Goal: Task Accomplishment & Management: Use online tool/utility

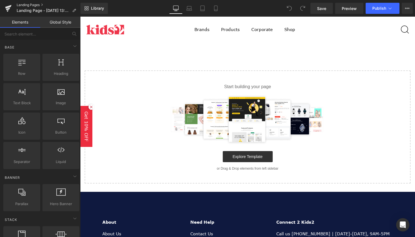
click at [29, 5] on link "Landing Pages" at bounding box center [49, 5] width 64 height 4
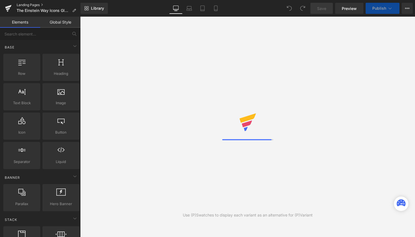
click at [36, 3] on link "Landing Pages" at bounding box center [49, 5] width 64 height 4
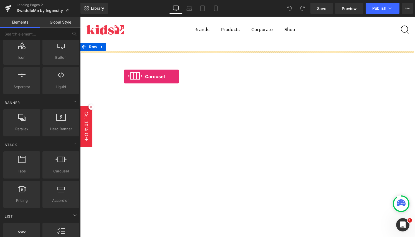
drag, startPoint x: 144, startPoint y: 184, endPoint x: 124, endPoint y: 77, distance: 109.0
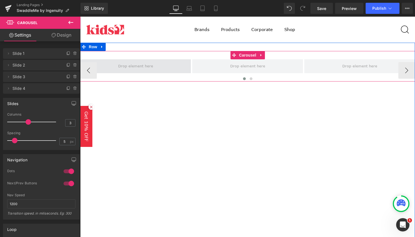
click at [143, 66] on span at bounding box center [135, 66] width 39 height 9
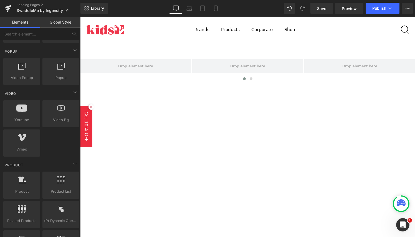
scroll to position [325, 0]
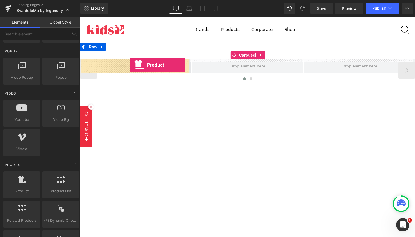
drag, startPoint x: 97, startPoint y: 205, endPoint x: 128, endPoint y: 61, distance: 147.4
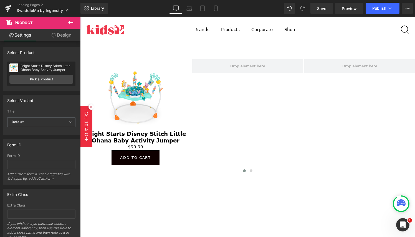
click at [70, 21] on icon at bounding box center [70, 22] width 7 height 7
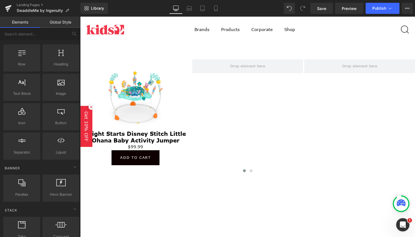
scroll to position [0, 0]
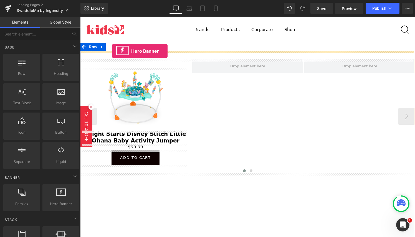
drag, startPoint x: 144, startPoint y: 214, endPoint x: 112, endPoint y: 51, distance: 166.2
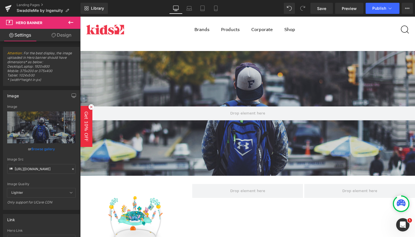
click at [92, 107] on icon at bounding box center [91, 107] width 8 height 8
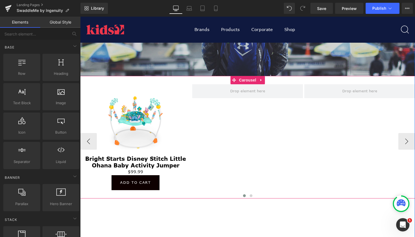
scroll to position [54, 0]
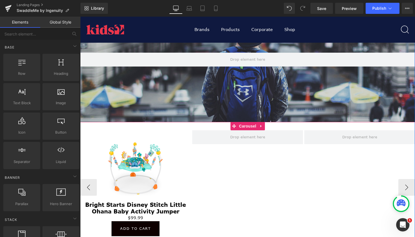
click at [209, 179] on div "Sale Off (P) Image Bright Starts Disney Stitch Little Ohana Baby Activity Jumpe…" at bounding box center [304, 187] width 448 height 114
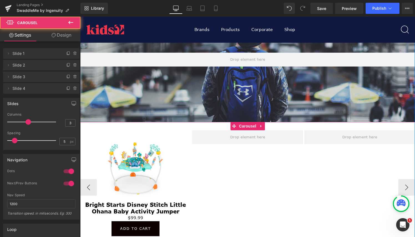
scroll to position [75, 0]
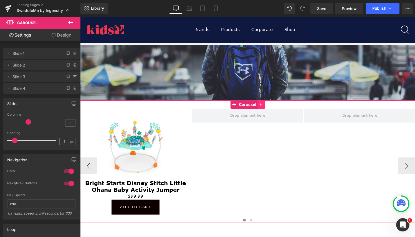
click at [259, 106] on icon at bounding box center [261, 105] width 4 height 4
click at [261, 106] on link at bounding box center [264, 104] width 7 height 8
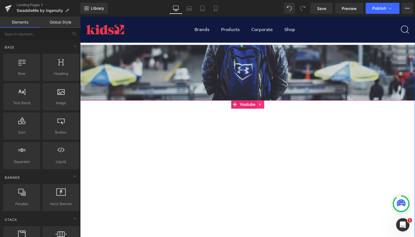
click at [257, 108] on link at bounding box center [260, 104] width 7 height 8
click at [262, 107] on link at bounding box center [264, 104] width 7 height 8
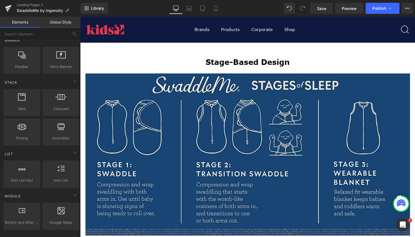
scroll to position [138, 0]
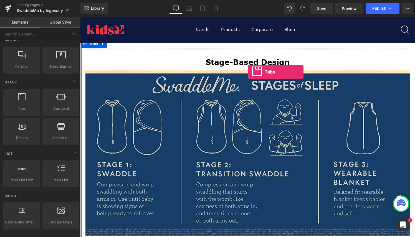
drag, startPoint x: 112, startPoint y: 120, endPoint x: 248, endPoint y: 72, distance: 144.6
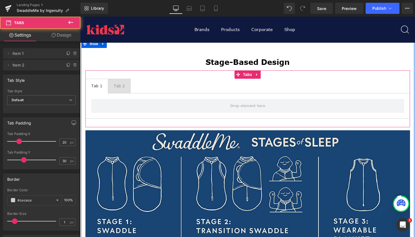
click at [131, 90] on ul "Tab 1 Text Block Tab 2 Text Block" at bounding box center [247, 86] width 325 height 15
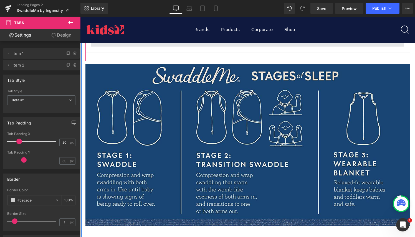
scroll to position [453, 0]
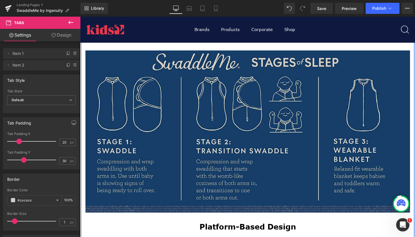
click at [169, 103] on img at bounding box center [247, 131] width 325 height 168
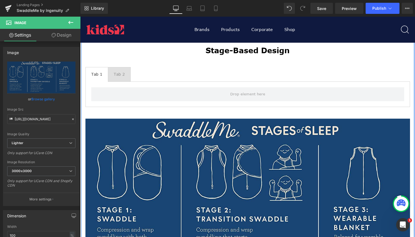
scroll to position [385, 0]
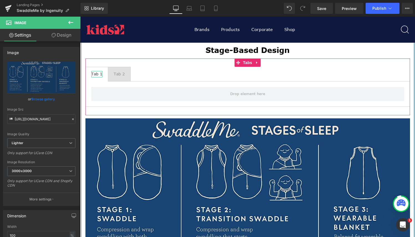
click at [97, 73] on div "Tab 1" at bounding box center [96, 74] width 11 height 6
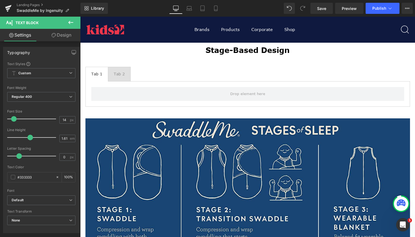
click at [69, 24] on icon at bounding box center [70, 22] width 5 height 3
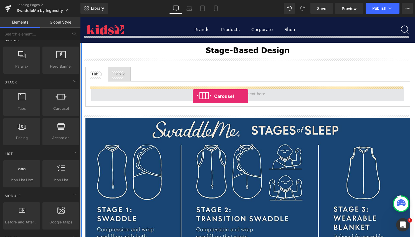
drag, startPoint x: 137, startPoint y: 119, endPoint x: 193, endPoint y: 96, distance: 60.1
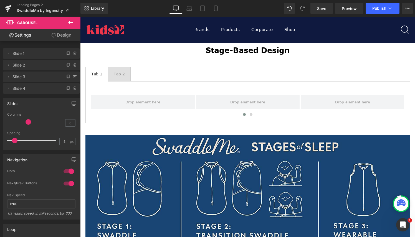
click at [71, 19] on icon at bounding box center [70, 22] width 7 height 7
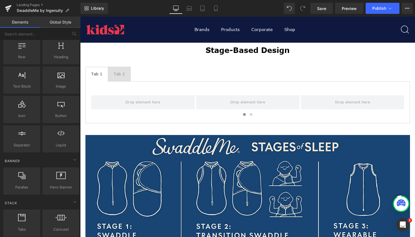
scroll to position [0, 0]
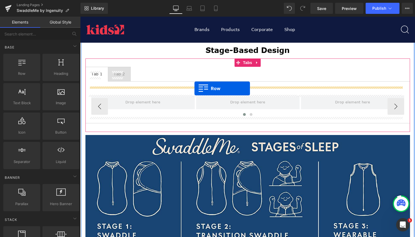
drag, startPoint x: 102, startPoint y: 82, endPoint x: 194, endPoint y: 89, distance: 92.4
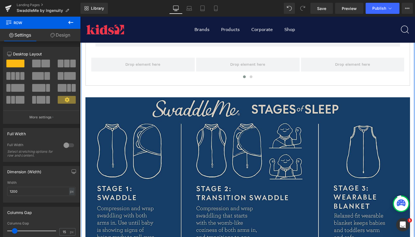
scroll to position [447, 0]
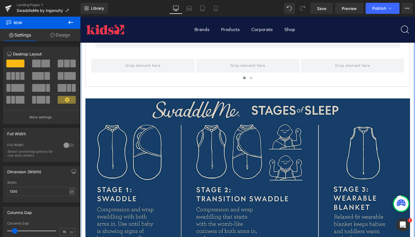
click at [181, 141] on img at bounding box center [247, 179] width 325 height 168
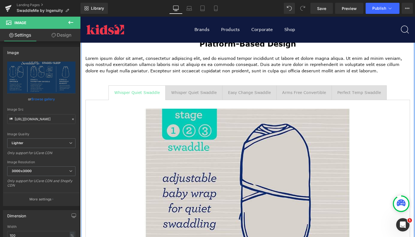
scroll to position [678, 0]
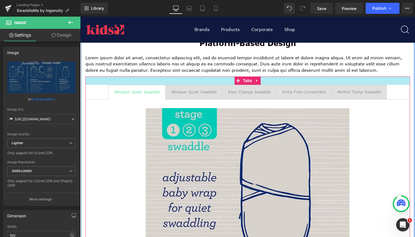
click at [102, 82] on div at bounding box center [247, 81] width 325 height 8
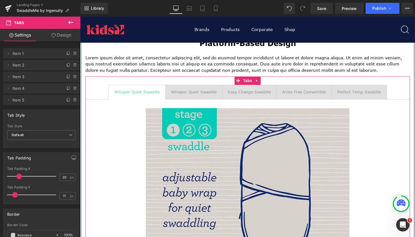
click at [93, 91] on ul "Whisper Quiet Swaddle Text Block Whisper Quiet Swaddle Text Block Easy Change S…" at bounding box center [247, 92] width 325 height 15
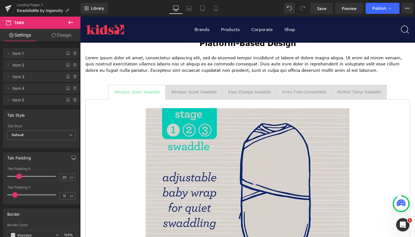
click at [71, 23] on icon at bounding box center [70, 22] width 7 height 7
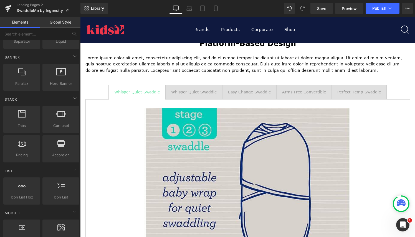
scroll to position [119, 0]
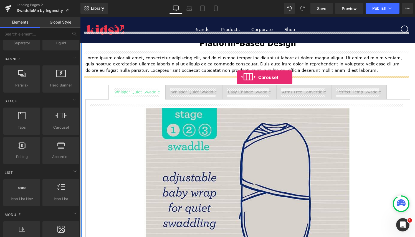
drag, startPoint x: 130, startPoint y: 141, endPoint x: 237, endPoint y: 77, distance: 124.3
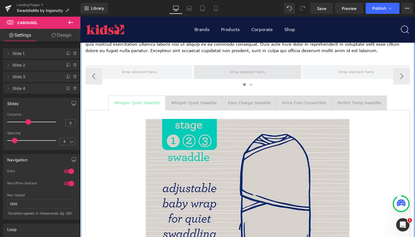
scroll to position [687, 0]
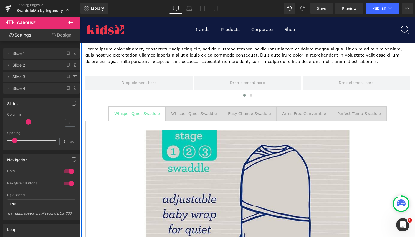
click at [90, 107] on ul "Whisper Quiet Swaddle Text Block Whisper Quiet Swaddle Text Block Easy Change S…" at bounding box center [247, 114] width 325 height 15
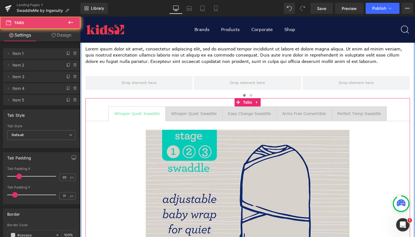
click at [99, 107] on ul "Whisper Quiet Swaddle Text Block Whisper Quiet Swaddle Text Block Easy Change S…" at bounding box center [247, 114] width 325 height 15
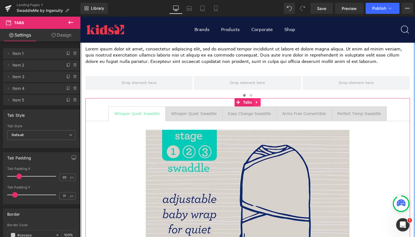
click at [256, 102] on icon at bounding box center [257, 102] width 4 height 4
click at [259, 102] on icon at bounding box center [261, 102] width 4 height 4
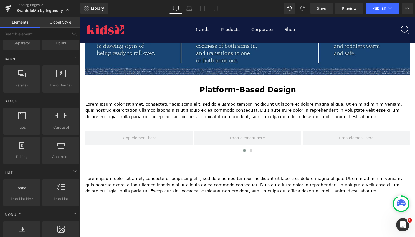
scroll to position [627, 0]
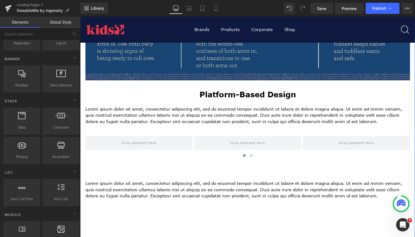
click at [170, 98] on h2 "Platform-Based Design" at bounding box center [247, 95] width 325 height 11
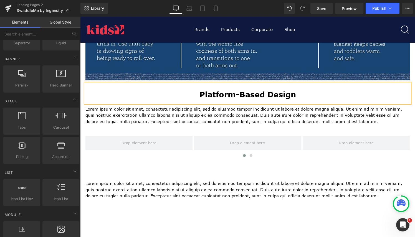
click at [160, 92] on h2 "Platform-Based Design" at bounding box center [247, 95] width 325 height 11
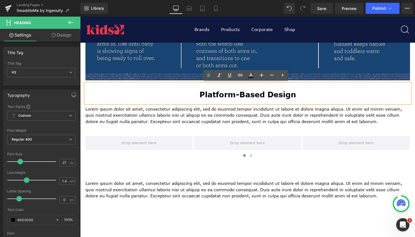
click at [291, 92] on h2 "Platform-Based Design" at bounding box center [247, 95] width 325 height 11
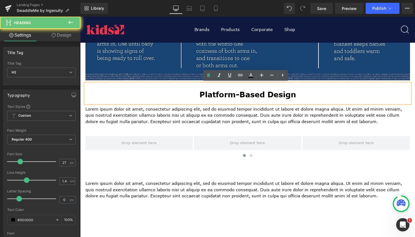
click at [315, 92] on h2 "Platform-Based Design" at bounding box center [247, 95] width 325 height 11
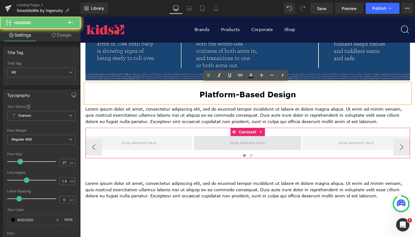
click at [288, 149] on span at bounding box center [247, 143] width 107 height 14
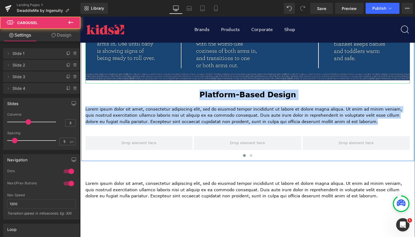
drag, startPoint x: 279, startPoint y: 132, endPoint x: 281, endPoint y: 85, distance: 46.7
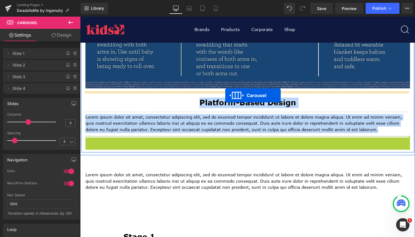
drag, startPoint x: 232, startPoint y: 132, endPoint x: 225, endPoint y: 95, distance: 37.2
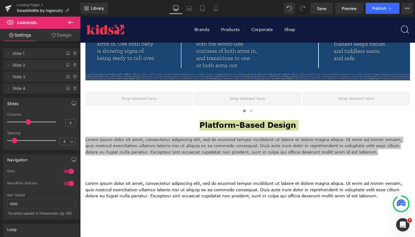
click at [72, 22] on icon at bounding box center [70, 22] width 7 height 7
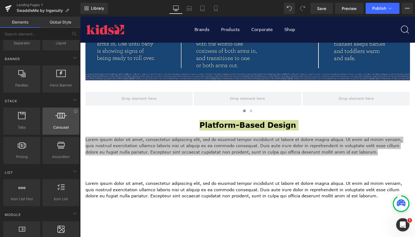
scroll to position [0, 0]
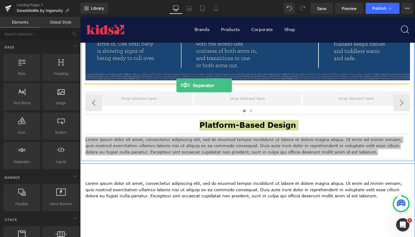
drag, startPoint x: 105, startPoint y: 170, endPoint x: 176, endPoint y: 85, distance: 111.0
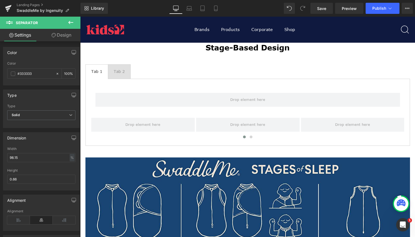
scroll to position [388, 0]
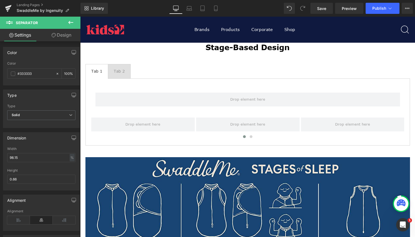
click at [69, 23] on icon at bounding box center [70, 22] width 5 height 3
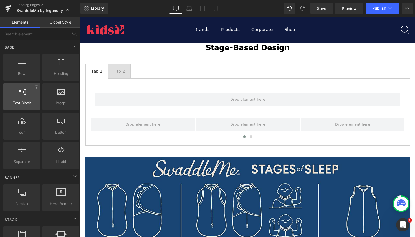
click at [26, 93] on div at bounding box center [22, 94] width 34 height 12
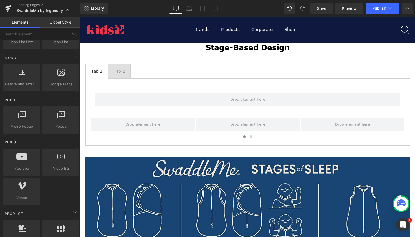
scroll to position [279, 0]
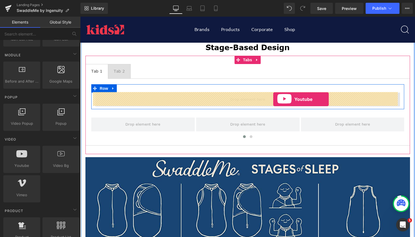
drag, startPoint x: 112, startPoint y: 171, endPoint x: 273, endPoint y: 99, distance: 176.3
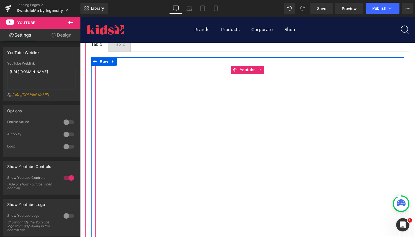
scroll to position [415, 0]
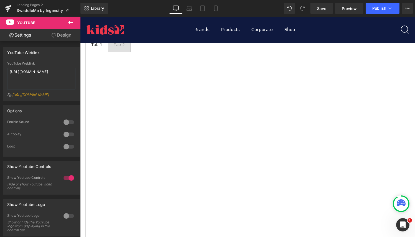
click at [70, 24] on icon at bounding box center [70, 22] width 7 height 7
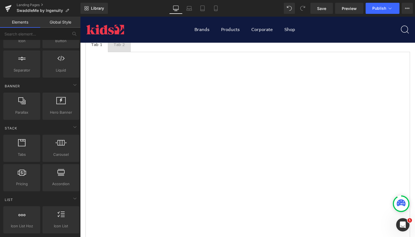
scroll to position [0, 0]
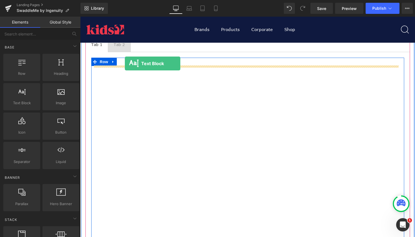
drag, startPoint x: 106, startPoint y: 122, endPoint x: 124, endPoint y: 60, distance: 63.8
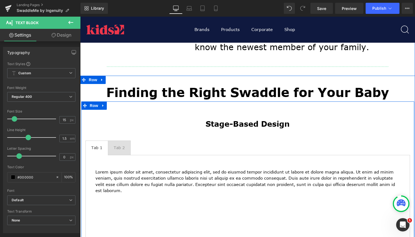
scroll to position [310, 0]
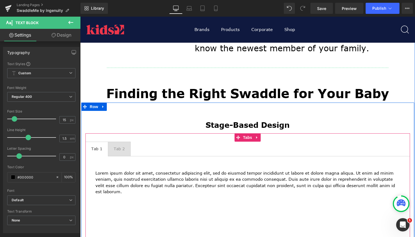
drag, startPoint x: 169, startPoint y: 154, endPoint x: 87, endPoint y: 133, distance: 84.4
click at [92, 150] on div "Tab 1" at bounding box center [96, 149] width 11 height 6
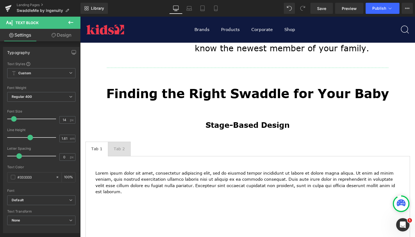
click at [68, 22] on icon at bounding box center [70, 22] width 7 height 7
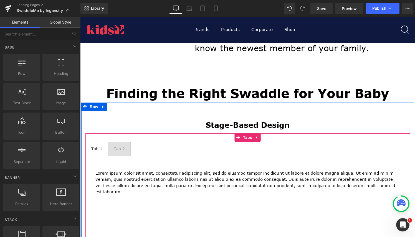
click at [174, 143] on ul "Tab 1 Text Block Tab 2 Text Block" at bounding box center [247, 149] width 325 height 15
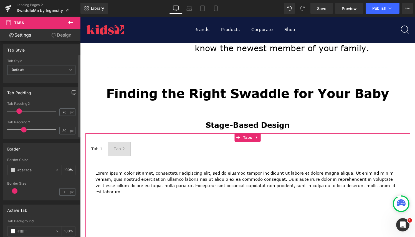
scroll to position [0, 0]
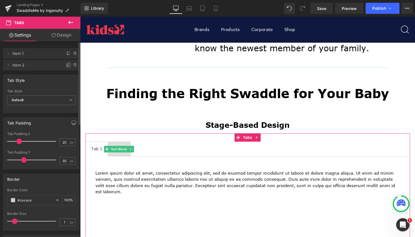
click at [66, 64] on icon at bounding box center [68, 65] width 4 height 4
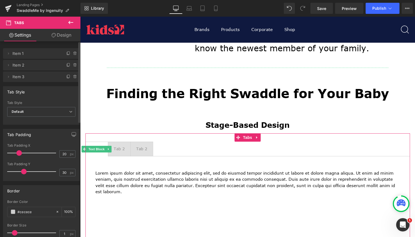
click at [32, 52] on span "Item 1" at bounding box center [35, 53] width 47 height 11
click at [31, 55] on span "Item 1" at bounding box center [35, 53] width 47 height 11
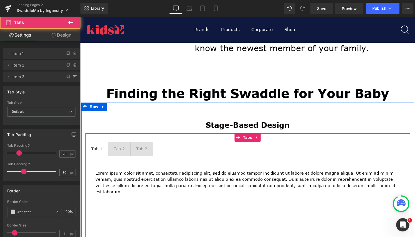
click at [181, 150] on ul "Tab 1 Text Block Tab 2 Text Block Tab 2 Text Block" at bounding box center [247, 149] width 325 height 15
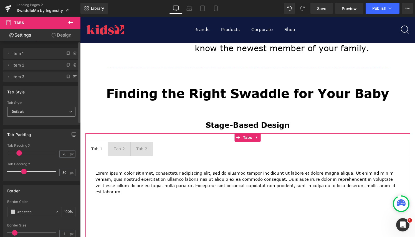
click at [62, 110] on span "Default" at bounding box center [41, 112] width 68 height 10
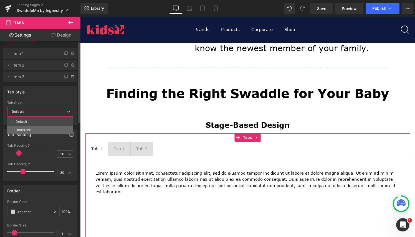
click at [58, 128] on li "Underline" at bounding box center [40, 130] width 66 height 8
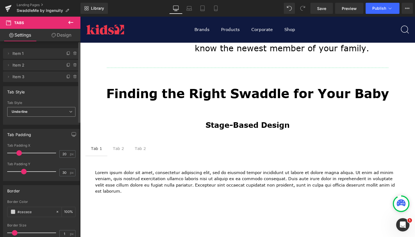
click at [53, 110] on span "Underline" at bounding box center [41, 112] width 68 height 10
click at [53, 120] on li "Default" at bounding box center [40, 122] width 66 height 8
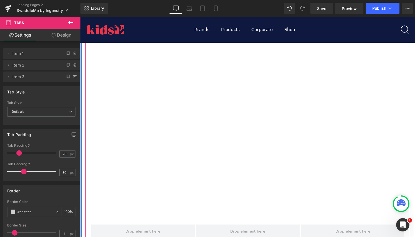
scroll to position [462, 0]
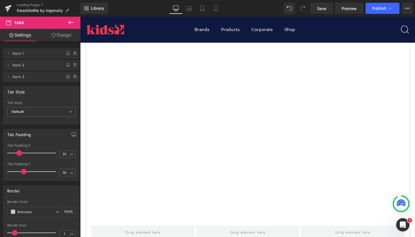
click at [70, 23] on icon at bounding box center [70, 22] width 7 height 7
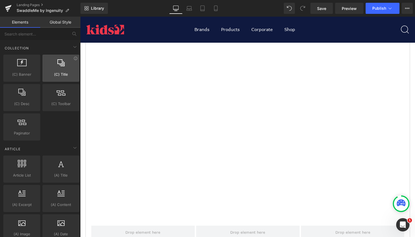
scroll to position [921, 0]
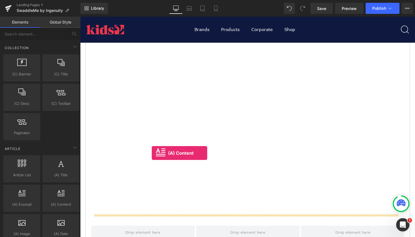
drag, startPoint x: 140, startPoint y: 209, endPoint x: 152, endPoint y: 153, distance: 57.2
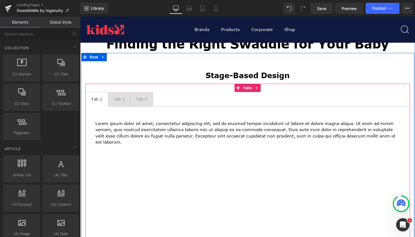
scroll to position [359, 0]
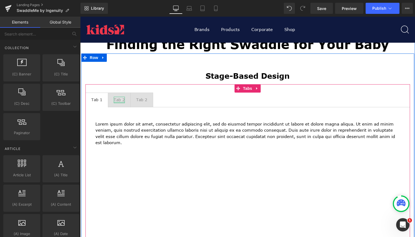
drag, startPoint x: 118, startPoint y: 102, endPoint x: 118, endPoint y: 96, distance: 5.6
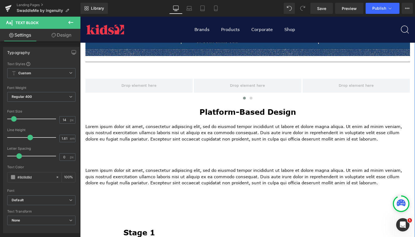
scroll to position [802, 0]
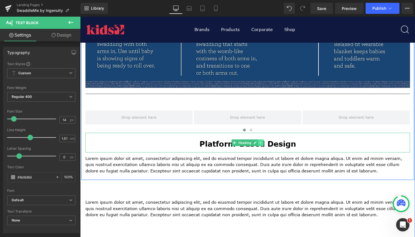
click at [259, 143] on icon at bounding box center [260, 142] width 3 height 3
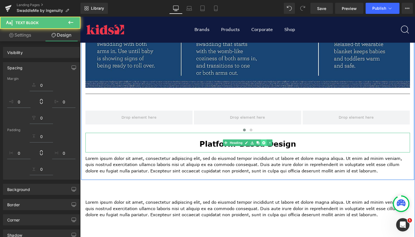
click at [264, 143] on link at bounding box center [264, 143] width 6 height 7
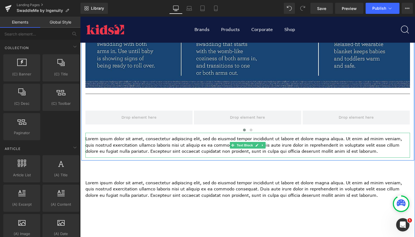
click at [273, 146] on p "Lorem ipsum dolor sit amet, consectetur adipiscing elit, sed do eiusmod tempor …" at bounding box center [247, 145] width 325 height 19
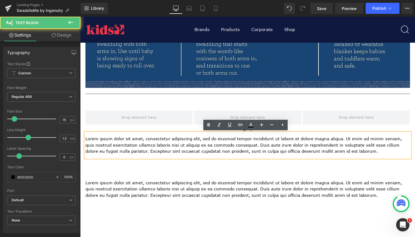
click at [289, 134] on div "Lorem ipsum dolor sit amet, consectetur adipiscing elit, sed do eiusmod tempor …" at bounding box center [247, 145] width 325 height 25
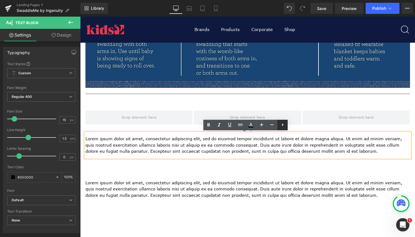
click at [284, 127] on icon at bounding box center [282, 125] width 7 height 7
click at [293, 150] on p "Lorem ipsum dolor sit amet, consectetur adipiscing elit, sed do eiusmod tempor …" at bounding box center [247, 145] width 325 height 19
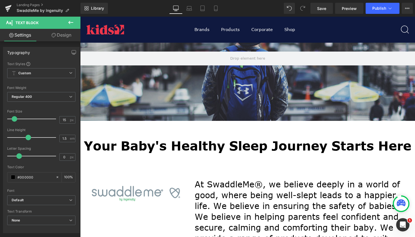
scroll to position [0, 0]
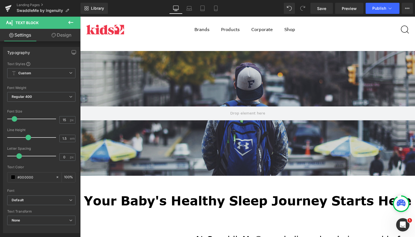
click at [69, 23] on icon at bounding box center [70, 22] width 5 height 3
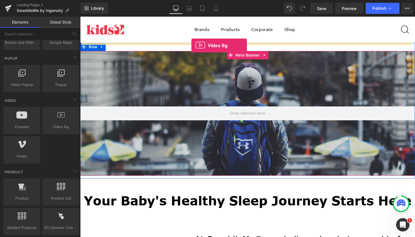
drag, startPoint x: 143, startPoint y: 133, endPoint x: 191, endPoint y: 46, distance: 100.0
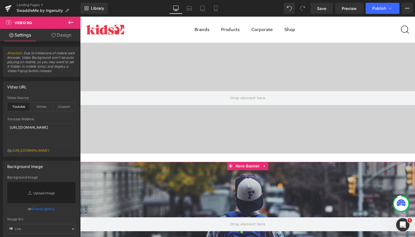
click at [70, 22] on icon at bounding box center [70, 22] width 7 height 7
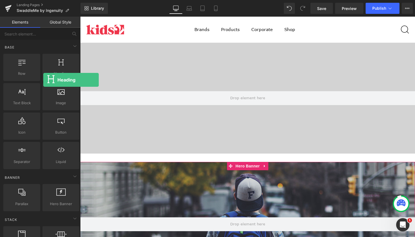
click at [43, 80] on div "Heading headings, titles, h1,h2,h3,h4,h5,h6" at bounding box center [60, 67] width 37 height 27
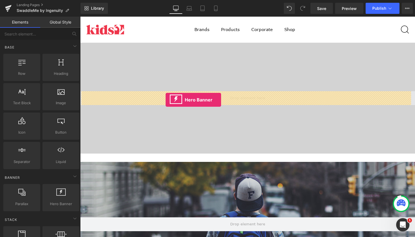
drag, startPoint x: 141, startPoint y: 215, endPoint x: 166, endPoint y: 100, distance: 117.5
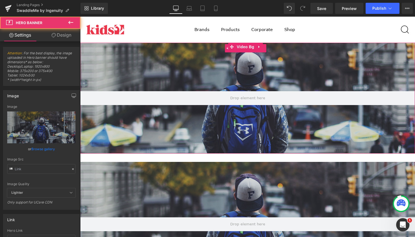
type input "https://d1um8515vdn9kb.cloudfront.net/images/hero.jpg"
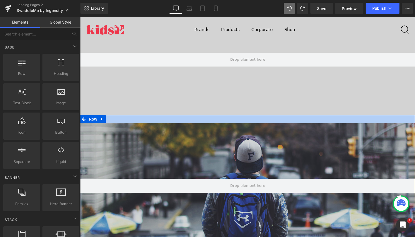
scroll to position [41, 0]
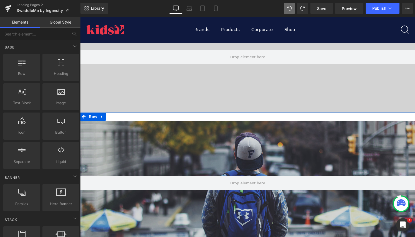
click at [128, 145] on div "Hero Banner 200px 200px" at bounding box center [247, 183] width 335 height 125
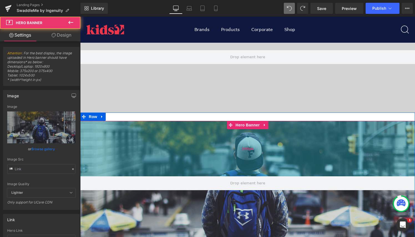
type input "https://d1um8515vdn9kb.cloudfront.net/images/hero.jpg"
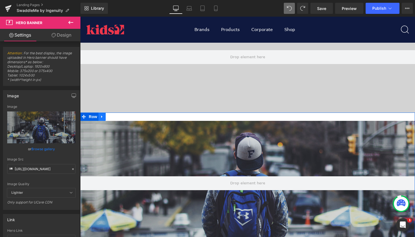
click at [101, 117] on icon at bounding box center [101, 117] width 1 height 2
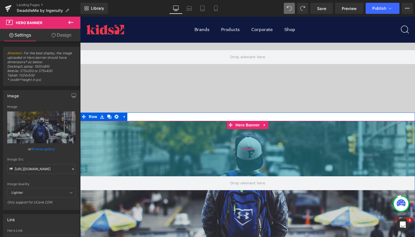
click at [128, 138] on div "200px" at bounding box center [247, 148] width 335 height 55
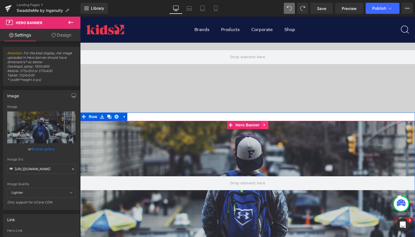
click at [263, 127] on icon at bounding box center [265, 125] width 4 height 4
click at [266, 127] on icon at bounding box center [268, 125] width 4 height 4
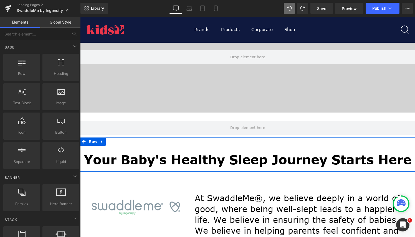
scroll to position [0, 0]
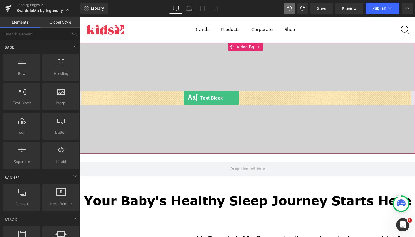
drag, startPoint x: 102, startPoint y: 114, endPoint x: 184, endPoint y: 98, distance: 83.1
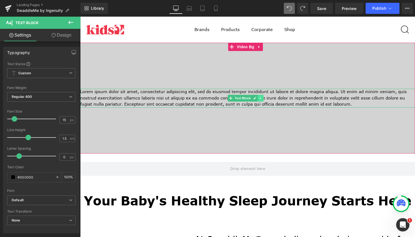
click at [261, 99] on icon at bounding box center [260, 98] width 3 height 3
click at [247, 99] on icon at bounding box center [245, 98] width 3 height 3
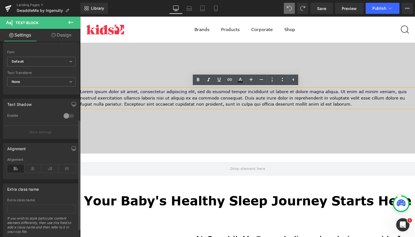
scroll to position [141, 0]
click at [18, 165] on icon at bounding box center [15, 166] width 17 height 8
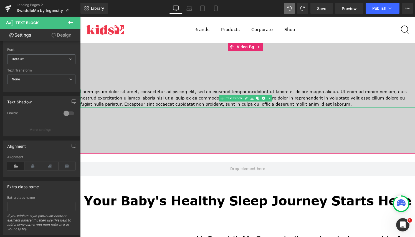
click at [172, 103] on p "Lorem ipsum dolor sit amet, consectetur adipiscing elit, sed do eiusmod tempor …" at bounding box center [247, 98] width 335 height 19
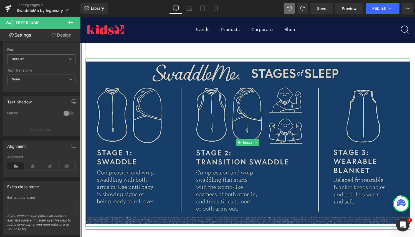
scroll to position [666, 0]
click at [190, 105] on img at bounding box center [247, 143] width 325 height 168
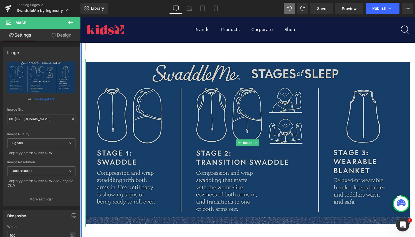
click at [112, 69] on img at bounding box center [247, 143] width 325 height 168
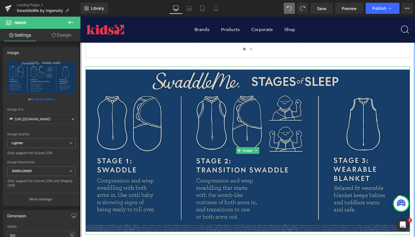
scroll to position [655, 0]
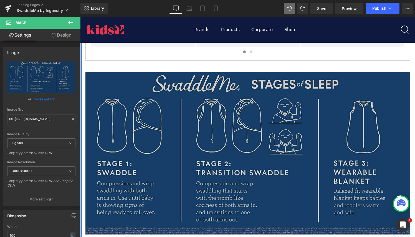
click at [113, 82] on img at bounding box center [247, 153] width 325 height 168
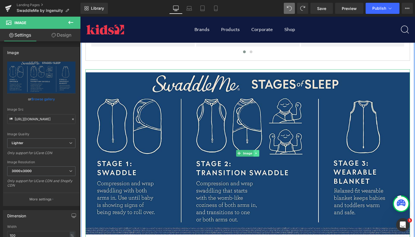
click at [256, 153] on link at bounding box center [256, 153] width 6 height 7
click at [257, 153] on icon at bounding box center [258, 153] width 3 height 3
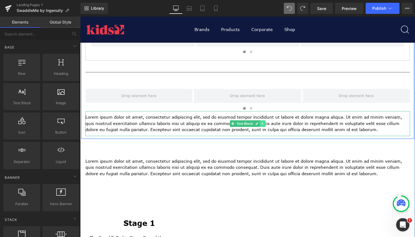
click at [262, 125] on link at bounding box center [263, 123] width 6 height 7
click at [262, 125] on link at bounding box center [265, 123] width 6 height 7
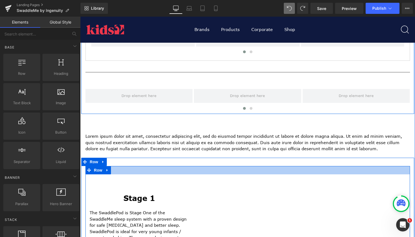
click at [239, 167] on div at bounding box center [247, 170] width 325 height 8
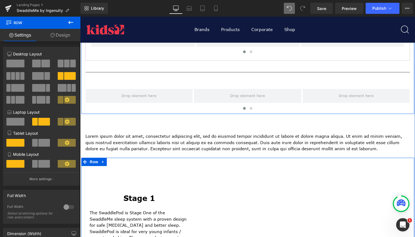
click at [216, 160] on div "Stage 1 Heading The SwaddlePod is Stage One of the SwaddleMe sleep system with …" at bounding box center [247, 227] width 333 height 139
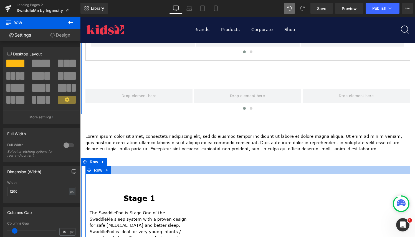
click at [253, 170] on div at bounding box center [247, 170] width 325 height 8
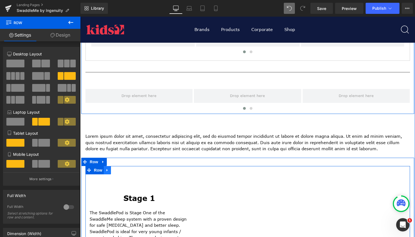
click at [105, 169] on icon at bounding box center [107, 170] width 4 height 4
click at [121, 171] on icon at bounding box center [122, 170] width 4 height 4
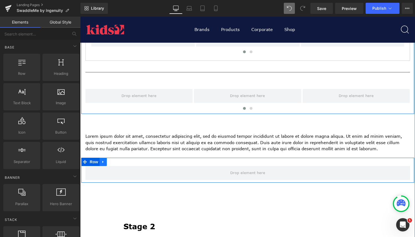
click at [102, 163] on icon at bounding box center [102, 162] width 1 height 2
click at [116, 165] on link at bounding box center [117, 162] width 7 height 8
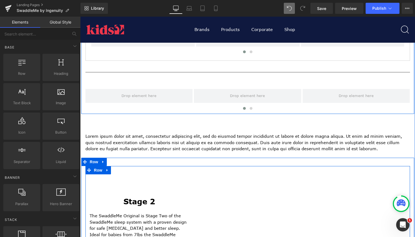
click at [115, 183] on div "Stage 2 Heading The SwaddleMe Original is Stage Two of the SwaddleMe sleep syst…" at bounding box center [139, 233] width 108 height 117
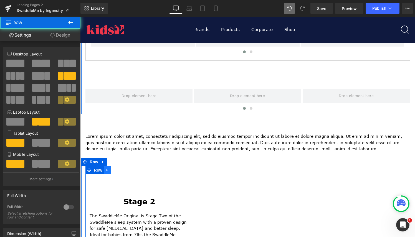
click at [107, 169] on icon at bounding box center [107, 170] width 4 height 4
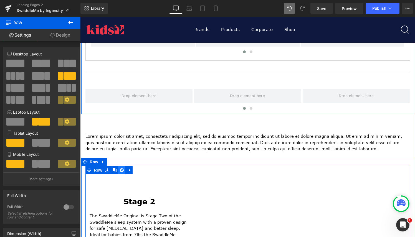
click at [120, 171] on icon at bounding box center [122, 170] width 4 height 4
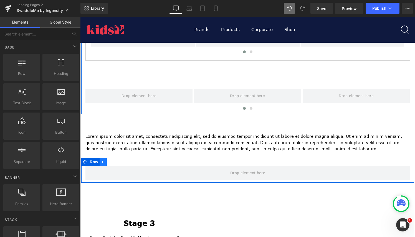
click at [101, 162] on icon at bounding box center [103, 162] width 4 height 4
click at [116, 163] on icon at bounding box center [118, 162] width 4 height 4
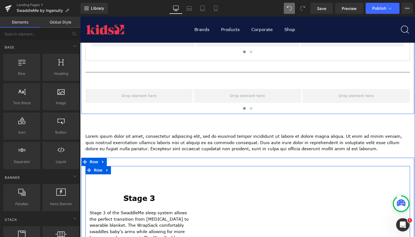
click at [118, 183] on div "Stage 3 Heading Stage 3 of the SwaddleMe sleep system allows the perfect transi…" at bounding box center [139, 233] width 108 height 117
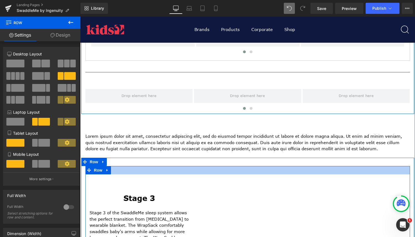
click at [119, 168] on div at bounding box center [247, 170] width 325 height 8
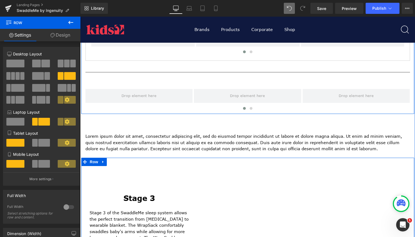
click at [129, 164] on div "Stage 3 Heading Stage 3 of the SwaddleMe sleep system allows the perfect transi…" at bounding box center [247, 227] width 333 height 139
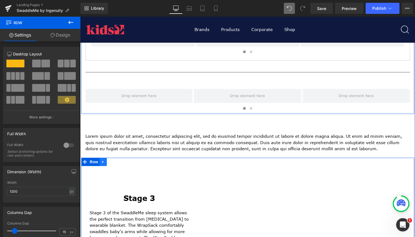
click at [100, 163] on link at bounding box center [103, 162] width 7 height 8
click at [116, 163] on icon at bounding box center [118, 162] width 4 height 4
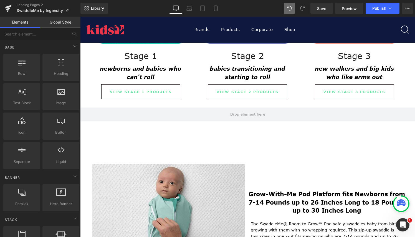
scroll to position [967, 0]
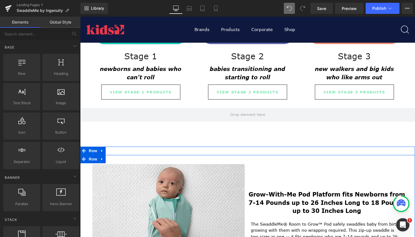
click at [310, 162] on div "Image Grow-With-Me Pod Platform fits Newborns from 7-14 Pounds up to 26 Inches …" at bounding box center [247, 240] width 335 height 171
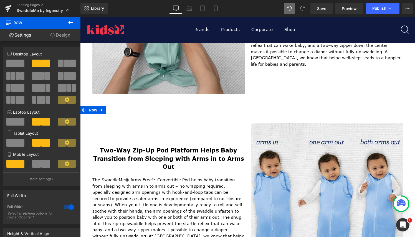
scroll to position [1189, 0]
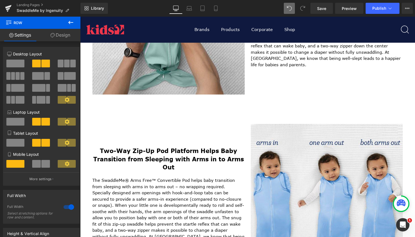
drag, startPoint x: 146, startPoint y: 120, endPoint x: 97, endPoint y: 109, distance: 50.9
click at [146, 120] on div "Two-Way Zip-Up Pod Platform Helps Baby Transition from Sleeping with Arms in to…" at bounding box center [247, 197] width 335 height 164
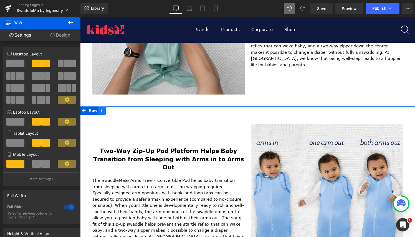
click at [101, 110] on icon at bounding box center [102, 111] width 4 height 4
click at [116, 111] on icon at bounding box center [117, 111] width 4 height 4
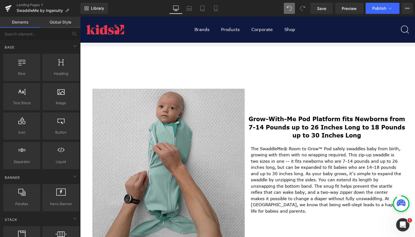
scroll to position [1042, 0]
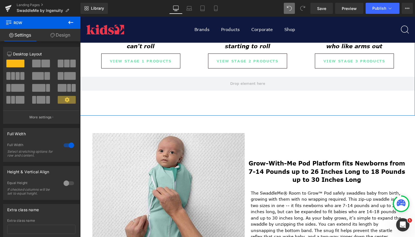
scroll to position [998, 0]
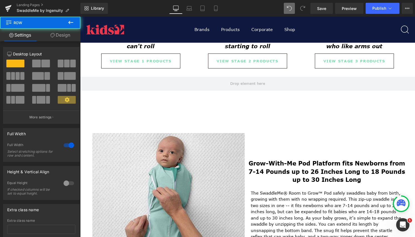
click at [154, 124] on div "Image Grow-With-Me Pod Platform fits Newborns from 7-14 Pounds up to 26 Inches …" at bounding box center [247, 209] width 335 height 171
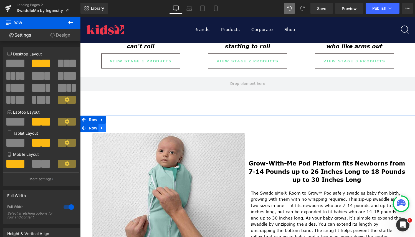
click at [101, 127] on icon at bounding box center [102, 128] width 4 height 4
click at [115, 128] on icon at bounding box center [117, 128] width 4 height 4
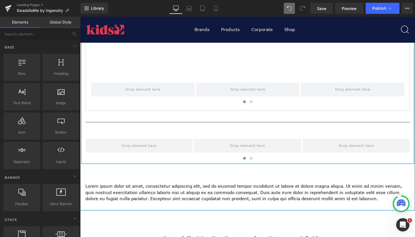
scroll to position [610, 0]
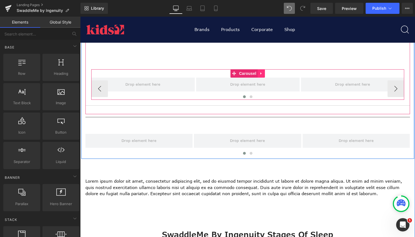
click at [261, 73] on icon at bounding box center [261, 73] width 1 height 2
click at [263, 73] on icon at bounding box center [265, 74] width 4 height 4
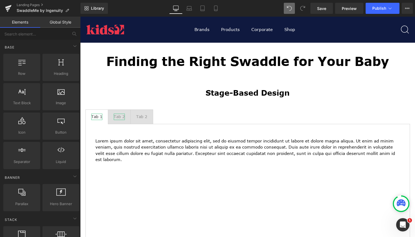
scroll to position [343, 0]
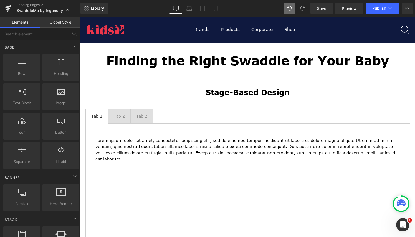
click at [80, 17] on div at bounding box center [80, 17] width 0 height 0
click at [182, 113] on ul "Tab 1 Text Block Tab 2 Text Block Tab 2 Text Block" at bounding box center [247, 116] width 325 height 15
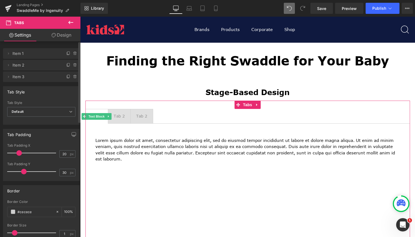
click at [22, 53] on span "Item 1" at bounding box center [35, 53] width 47 height 11
click at [9, 55] on icon at bounding box center [8, 53] width 4 height 4
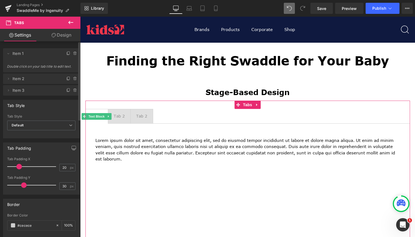
click at [26, 67] on span "Double click on your tab title to edit text." at bounding box center [41, 68] width 69 height 8
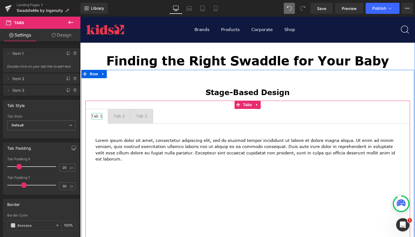
click at [97, 117] on div "Tab 1" at bounding box center [96, 116] width 11 height 6
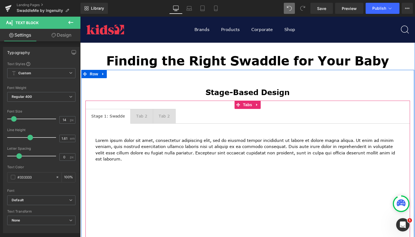
click at [196, 105] on div "Stage 1: Swadde Text Block Tab 2 Text Block Tab 2 Text Block Lorem ipsum dolor …" at bounding box center [247, 226] width 325 height 250
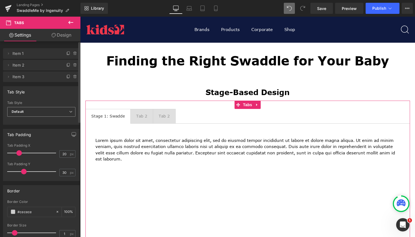
click at [52, 112] on span "Default" at bounding box center [41, 112] width 68 height 10
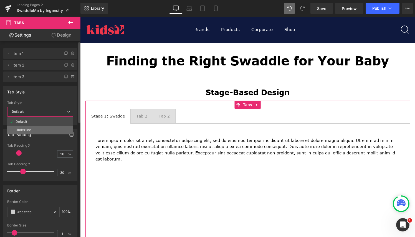
click at [52, 132] on li "Underline" at bounding box center [40, 130] width 66 height 8
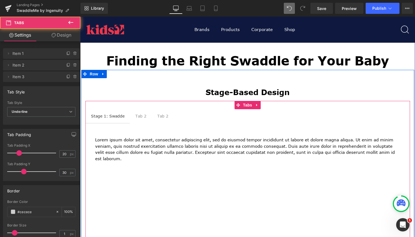
click at [125, 115] on span "Stage 1: Swadde Text Block" at bounding box center [107, 116] width 45 height 14
click at [120, 117] on div "Stage 1: Swadde" at bounding box center [108, 116] width 34 height 6
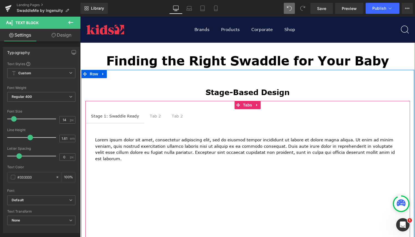
click at [158, 116] on div "Image Row At SwaddleMe®, we believe deeply in a world of good, where being well…" at bounding box center [247, 163] width 335 height 553
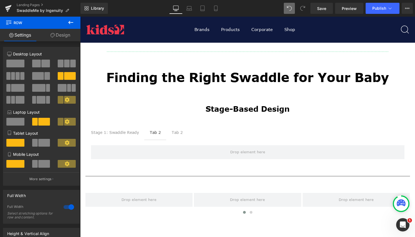
scroll to position [424, 0]
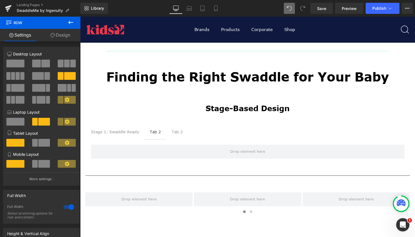
drag, startPoint x: 158, startPoint y: 116, endPoint x: 159, endPoint y: 132, distance: 16.1
click at [159, 132] on div "Tab 2 Text Block" at bounding box center [155, 132] width 11 height 6
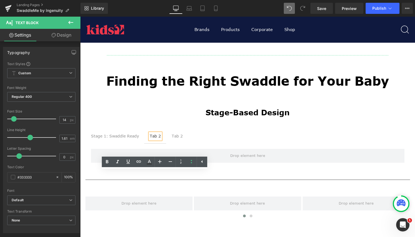
scroll to position [420, 0]
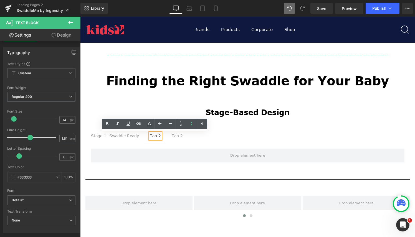
click at [154, 137] on div "Tab 2" at bounding box center [155, 136] width 11 height 6
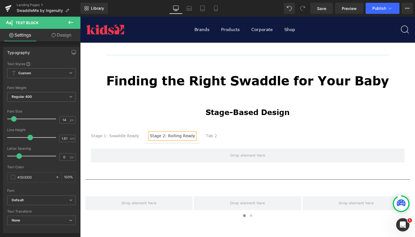
click at [209, 130] on span "Tab 2 Text Block" at bounding box center [211, 136] width 22 height 14
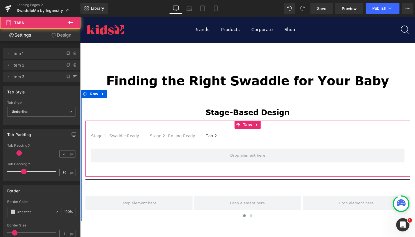
click at [213, 136] on div "Tab 2" at bounding box center [211, 136] width 11 height 6
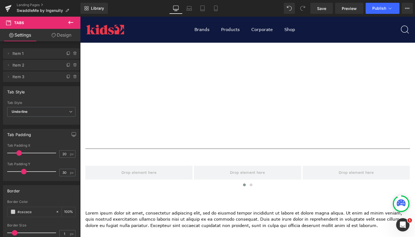
scroll to position [548, 0]
click at [73, 22] on icon at bounding box center [70, 22] width 5 height 3
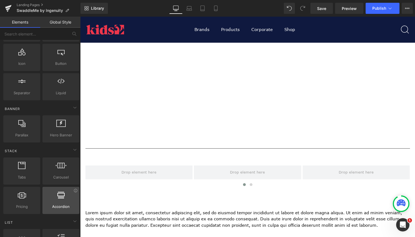
scroll to position [0, 0]
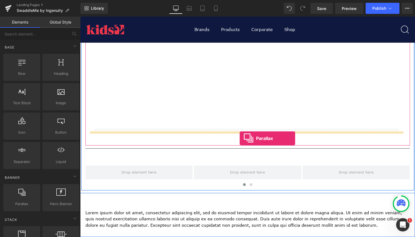
drag, startPoint x: 104, startPoint y: 205, endPoint x: 240, endPoint y: 135, distance: 152.1
click at [240, 135] on div "Stage 1: Swaddle Ready Text Block Stage 2: Rolling Ready Text Block Stage 3: Re…" at bounding box center [247, 20] width 325 height 233
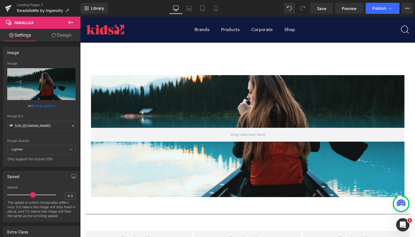
scroll to position [604, 0]
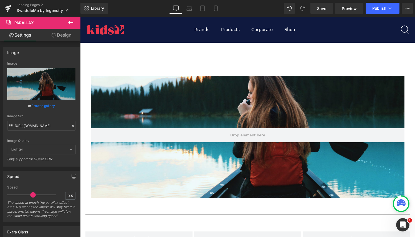
click at [221, 98] on div at bounding box center [247, 127] width 335 height 211
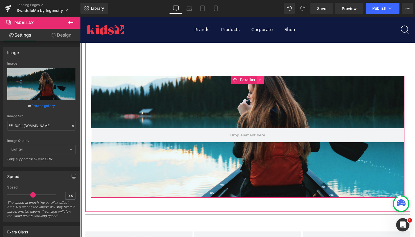
click at [259, 81] on icon at bounding box center [261, 80] width 4 height 4
click at [262, 80] on icon at bounding box center [264, 80] width 4 height 4
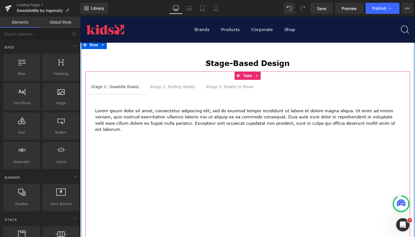
scroll to position [372, 0]
click at [261, 89] on ul "Stage 1: Swaddle Ready Text Block Stage 2: Rolling Ready Text Block Stage 3: Re…" at bounding box center [247, 87] width 325 height 14
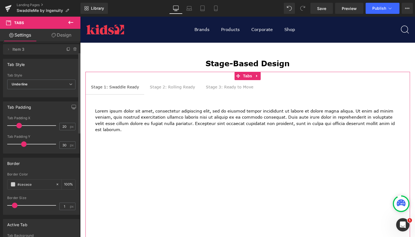
scroll to position [29, 0]
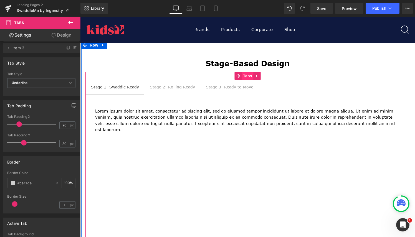
click at [245, 76] on span "Tabs" at bounding box center [248, 76] width 12 height 8
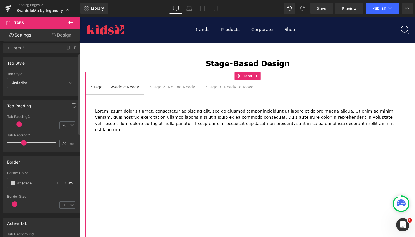
scroll to position [0, 0]
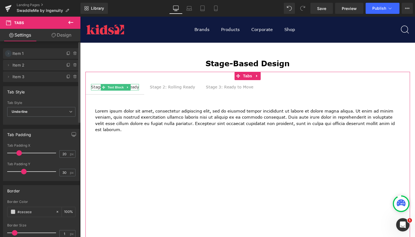
click at [7, 54] on icon at bounding box center [8, 53] width 4 height 4
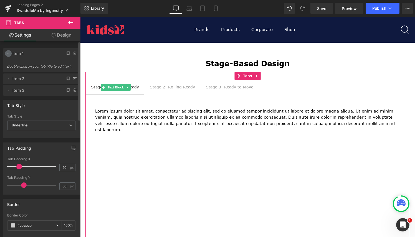
click at [7, 54] on icon at bounding box center [8, 53] width 2 height 1
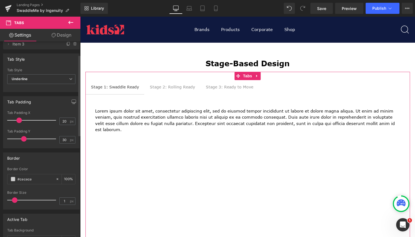
scroll to position [33, 0]
drag, startPoint x: 17, startPoint y: 121, endPoint x: 39, endPoint y: 120, distance: 21.4
click at [41, 122] on div at bounding box center [33, 119] width 46 height 11
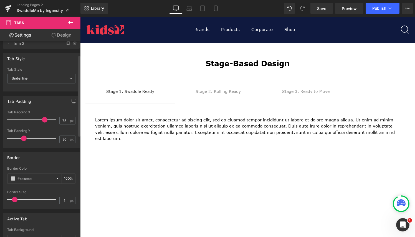
scroll to position [1339, 331]
drag, startPoint x: 44, startPoint y: 120, endPoint x: 49, endPoint y: 120, distance: 5.0
click at [47, 120] on span at bounding box center [45, 120] width 6 height 6
type input "100"
drag, startPoint x: 48, startPoint y: 120, endPoint x: 57, endPoint y: 121, distance: 8.9
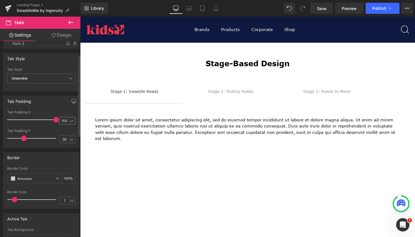
click at [57, 121] on div "Tab Padding X 100 px" at bounding box center [41, 119] width 68 height 19
drag, startPoint x: 24, startPoint y: 136, endPoint x: 13, endPoint y: 137, distance: 11.4
click at [21, 137] on span at bounding box center [24, 139] width 6 height 6
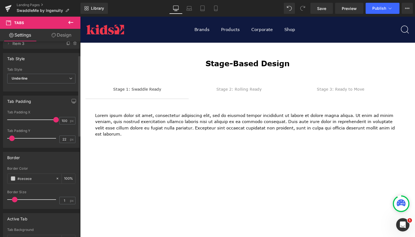
type input "4"
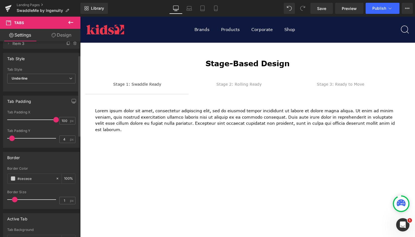
scroll to position [2, 3]
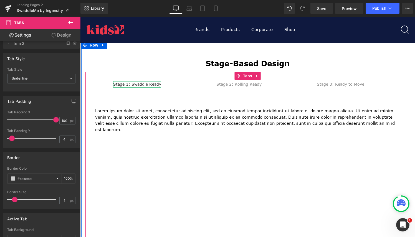
click at [138, 83] on div "Stage 1: Swaddle Ready" at bounding box center [137, 84] width 48 height 6
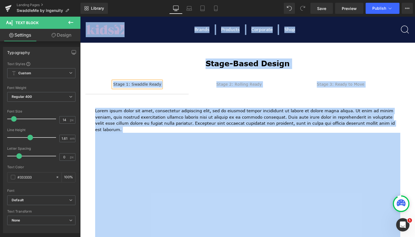
click at [137, 85] on div "Stage 1: Swaddle Ready" at bounding box center [137, 84] width 48 height 6
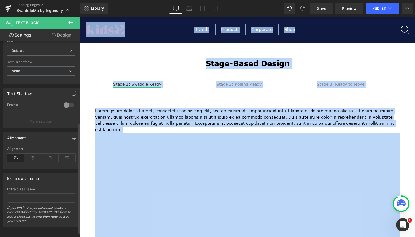
scroll to position [153, 0]
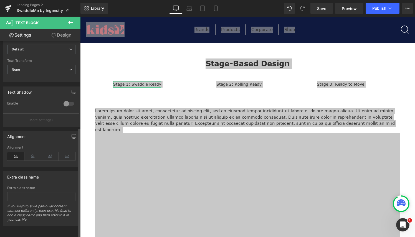
click at [63, 99] on div at bounding box center [68, 103] width 13 height 9
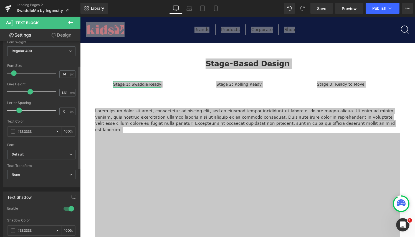
scroll to position [0, 0]
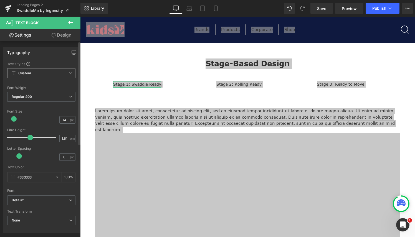
click at [55, 72] on span "Custom Setup Global Style" at bounding box center [41, 73] width 68 height 10
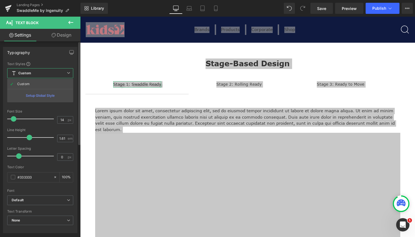
click at [54, 58] on div "Typography Text Styles Custom Custom Setup Global Style Custom Setup Global Sty…" at bounding box center [40, 140] width 74 height 186
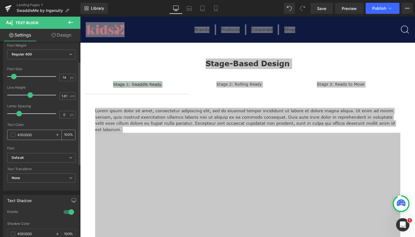
scroll to position [43, 0]
click at [57, 159] on b "Default" at bounding box center [40, 157] width 57 height 5
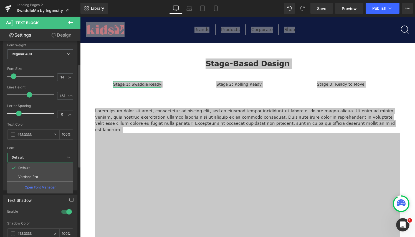
click at [48, 146] on div "Font" at bounding box center [40, 148] width 66 height 4
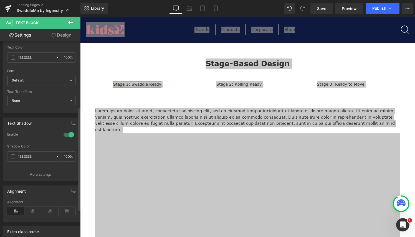
scroll to position [176, 0]
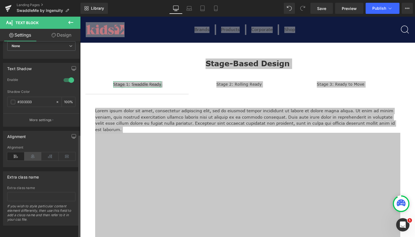
click at [34, 153] on icon at bounding box center [32, 156] width 17 height 8
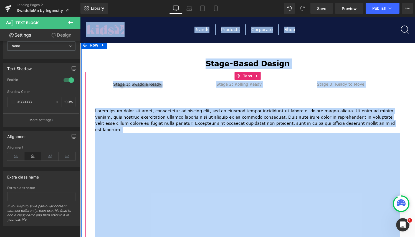
click at [181, 82] on span "Stage 1: Swaddle Ready Text Block" at bounding box center [136, 87] width 103 height 14
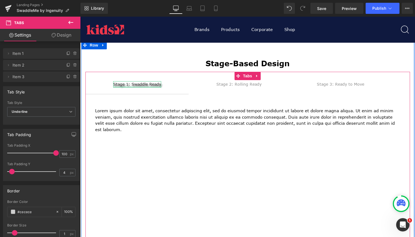
click at [154, 86] on div at bounding box center [137, 86] width 48 height 1
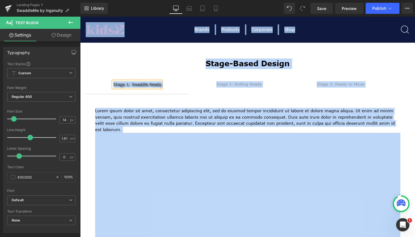
click at [141, 83] on div "Stage 1: Swaddle Ready" at bounding box center [137, 84] width 48 height 6
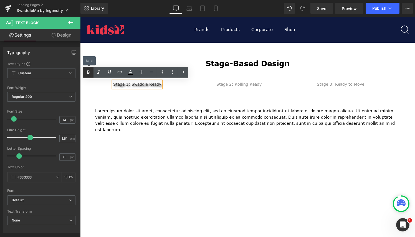
click at [90, 73] on icon at bounding box center [88, 72] width 7 height 7
click at [116, 85] on div "Stage 1: Swaddle Ready" at bounding box center [137, 84] width 48 height 6
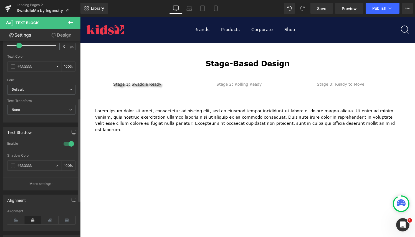
scroll to position [111, 0]
click at [68, 145] on div at bounding box center [68, 143] width 13 height 9
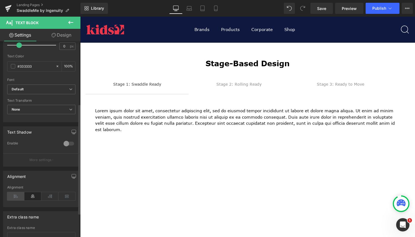
click at [16, 196] on icon at bounding box center [15, 196] width 17 height 8
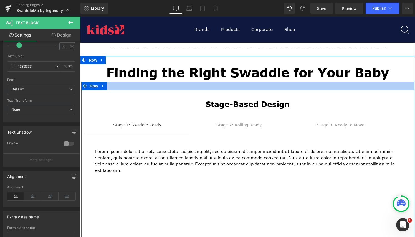
scroll to position [333, 0]
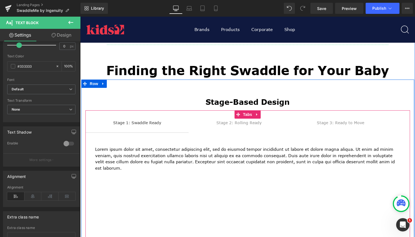
click at [203, 129] on div "Image Row At SwaddleMe®, we believe deeply in a world of good, where being well…" at bounding box center [247, 172] width 335 height 552
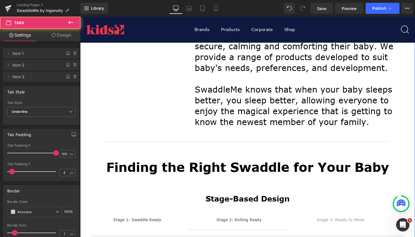
click at [175, 123] on div "Image Row" at bounding box center [136, 63] width 112 height 130
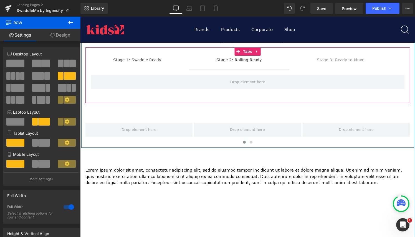
scroll to position [494, 0]
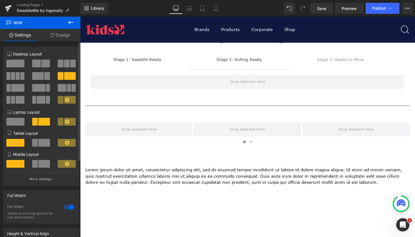
drag, startPoint x: 41, startPoint y: 65, endPoint x: 40, endPoint y: 62, distance: 3.5
click at [41, 65] on span at bounding box center [45, 64] width 9 height 8
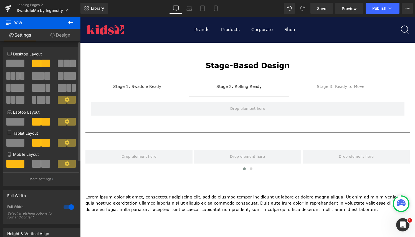
scroll to position [1190, 331]
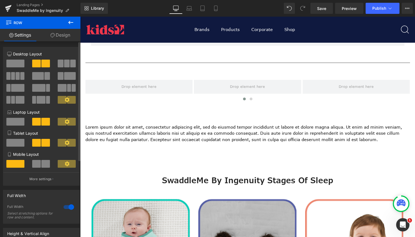
drag, startPoint x: 40, startPoint y: 62, endPoint x: 41, endPoint y: 80, distance: 17.8
click at [41, 80] on div at bounding box center [41, 84] width 68 height 48
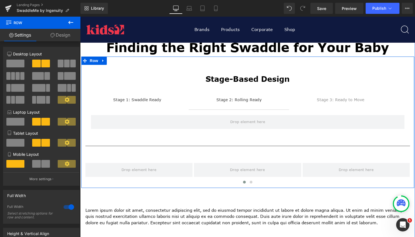
scroll to position [410, 0]
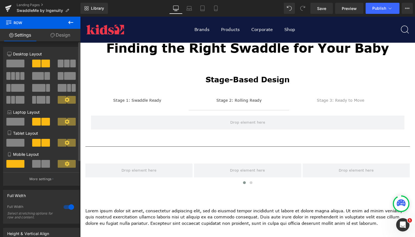
click at [42, 64] on span at bounding box center [45, 64] width 9 height 8
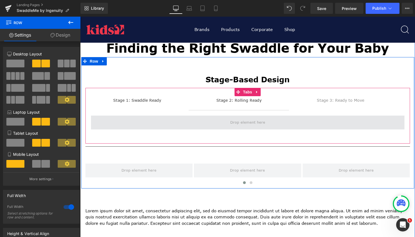
click at [155, 125] on span at bounding box center [248, 123] width 314 height 14
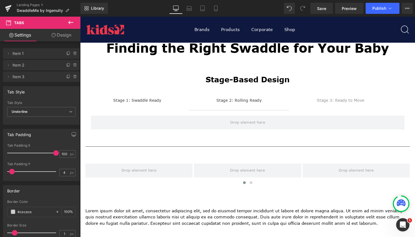
click at [68, 24] on icon at bounding box center [70, 22] width 7 height 7
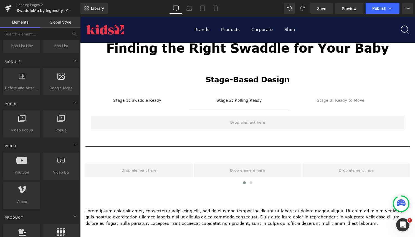
scroll to position [308, 0]
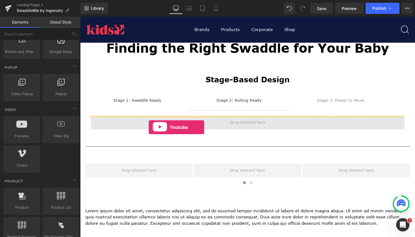
drag, startPoint x: 104, startPoint y: 145, endPoint x: 149, endPoint y: 127, distance: 47.8
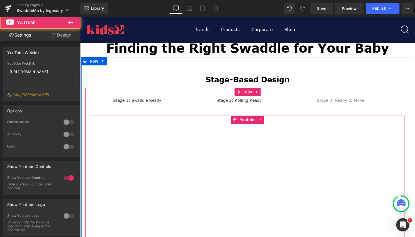
scroll to position [1353, 331]
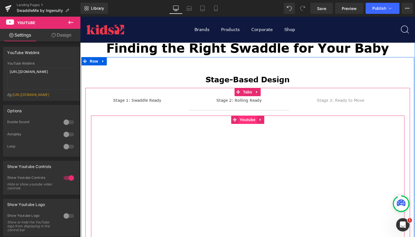
click at [250, 120] on span "Youtube" at bounding box center [247, 120] width 19 height 8
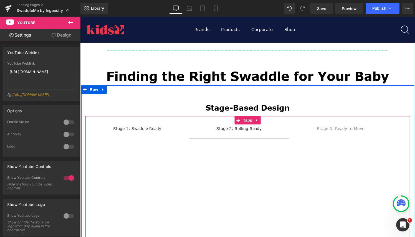
scroll to position [380, 0]
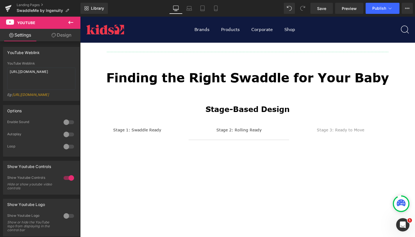
click at [71, 22] on icon at bounding box center [70, 22] width 5 height 3
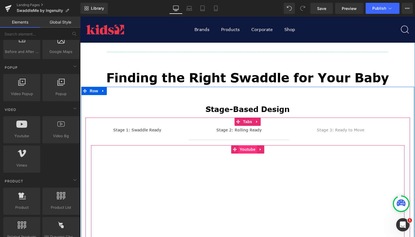
click at [246, 147] on span "Youtube" at bounding box center [247, 149] width 19 height 8
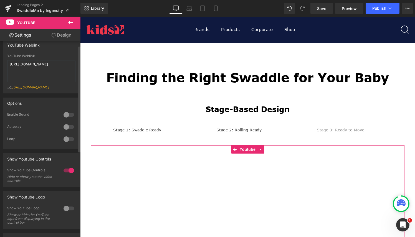
scroll to position [7, 0]
click at [64, 39] on link "Design" at bounding box center [61, 35] width 40 height 12
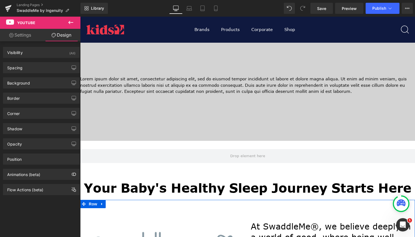
scroll to position [0, 0]
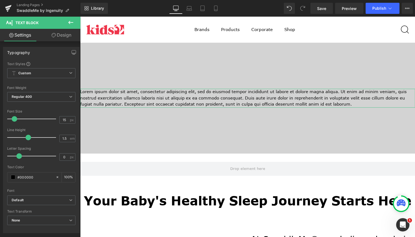
click at [65, 36] on link "Design" at bounding box center [61, 35] width 40 height 12
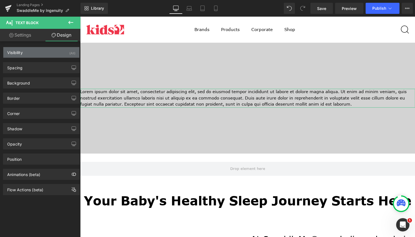
type input "transparent"
type input "0"
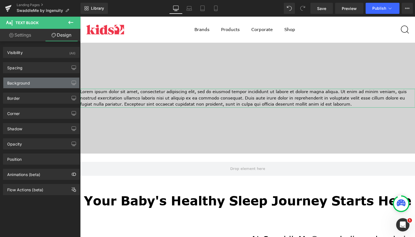
click at [49, 83] on div "Background" at bounding box center [41, 83] width 76 height 11
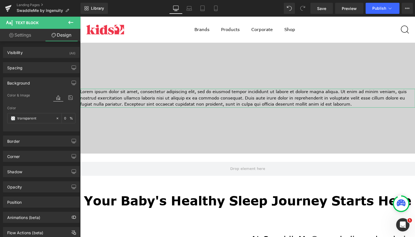
click at [56, 97] on icon at bounding box center [58, 97] width 10 height 7
click at [15, 117] on span at bounding box center [13, 118] width 4 height 4
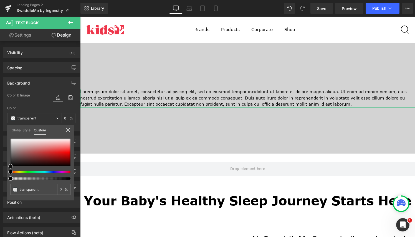
click at [11, 140] on div at bounding box center [41, 153] width 60 height 28
type input "#f4f4f4"
type input "100"
type input "#f4f4f4"
type input "100"
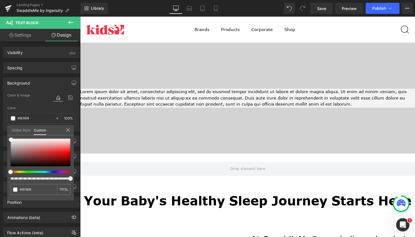
click at [108, 160] on div at bounding box center [247, 127] width 335 height 221
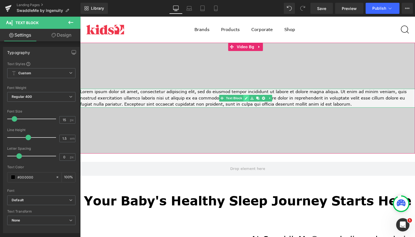
click at [247, 97] on icon at bounding box center [246, 98] width 3 height 3
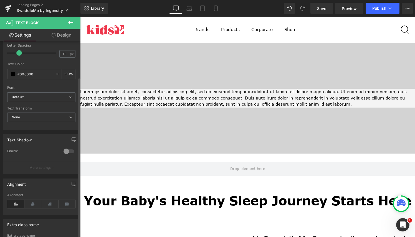
scroll to position [153, 0]
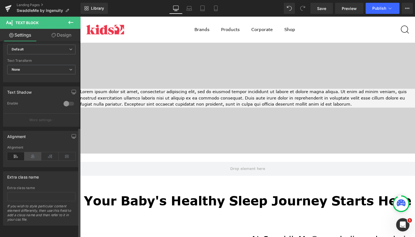
click at [35, 154] on icon at bounding box center [32, 156] width 17 height 8
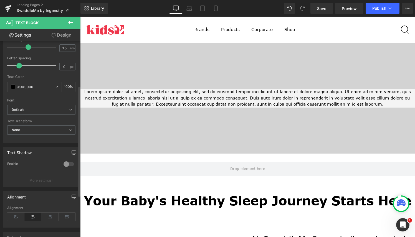
scroll to position [77, 0]
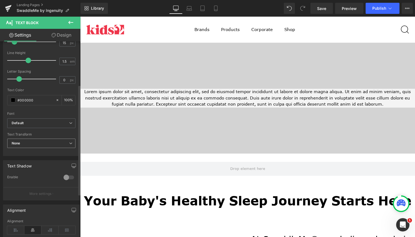
click at [43, 140] on span "None" at bounding box center [41, 144] width 68 height 10
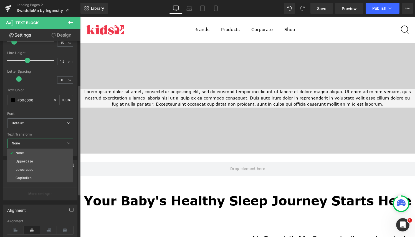
click at [56, 143] on span "None" at bounding box center [40, 144] width 66 height 10
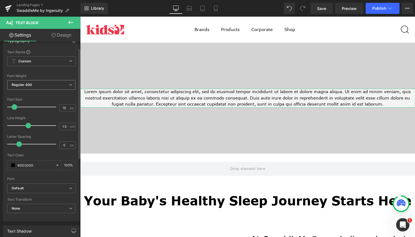
scroll to position [0, 0]
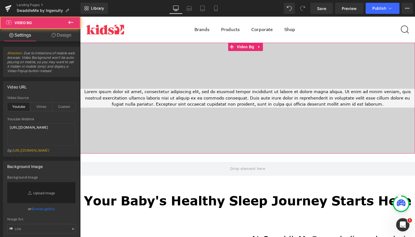
click at [250, 134] on div at bounding box center [247, 98] width 335 height 111
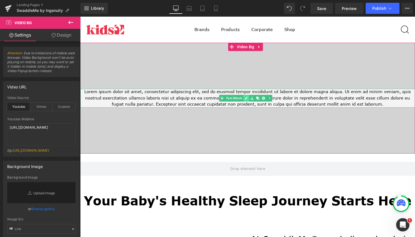
click at [248, 97] on link at bounding box center [246, 98] width 6 height 7
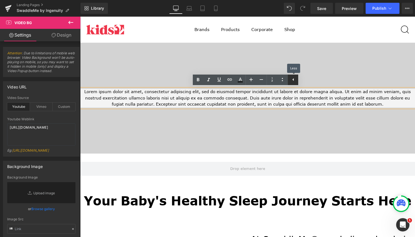
click at [290, 80] on icon at bounding box center [293, 79] width 7 height 7
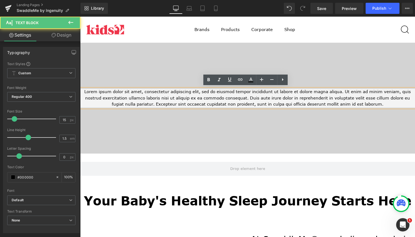
click at [290, 95] on p "Lorem ipsum dolor sit amet, consectetur adipiscing elit, sed do eiusmod tempor …" at bounding box center [247, 98] width 335 height 19
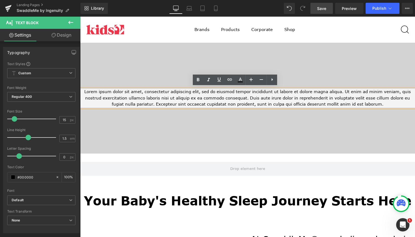
click at [324, 11] on link "Save" at bounding box center [321, 8] width 22 height 11
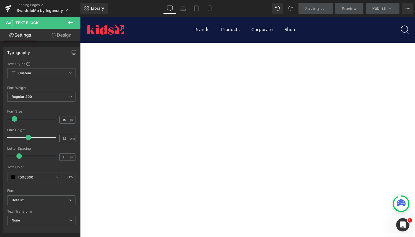
scroll to position [487, 0]
